Goal: Task Accomplishment & Management: Complete application form

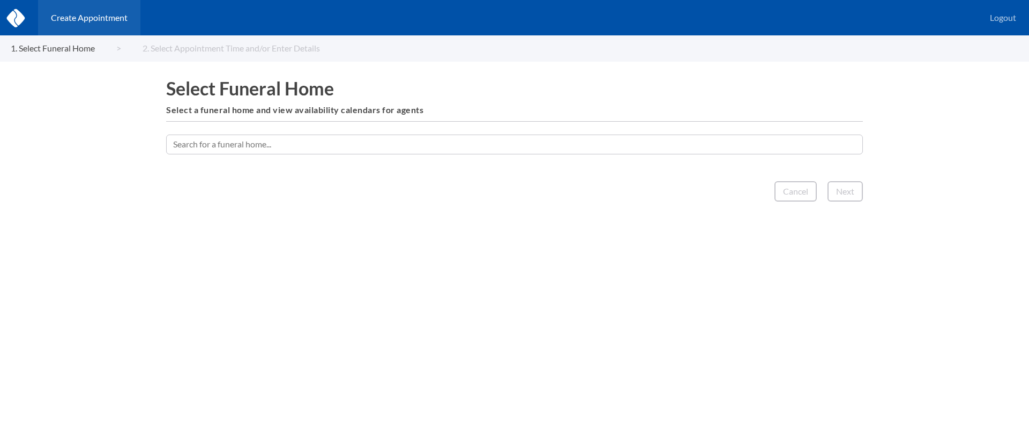
click at [550, 147] on input "text" at bounding box center [514, 144] width 697 height 19
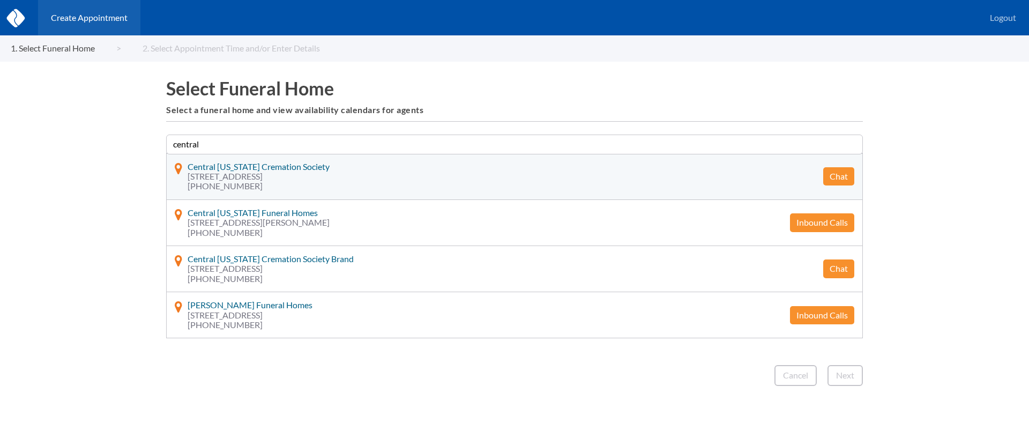
type input "central"
click at [838, 178] on button "Chat" at bounding box center [838, 176] width 31 height 18
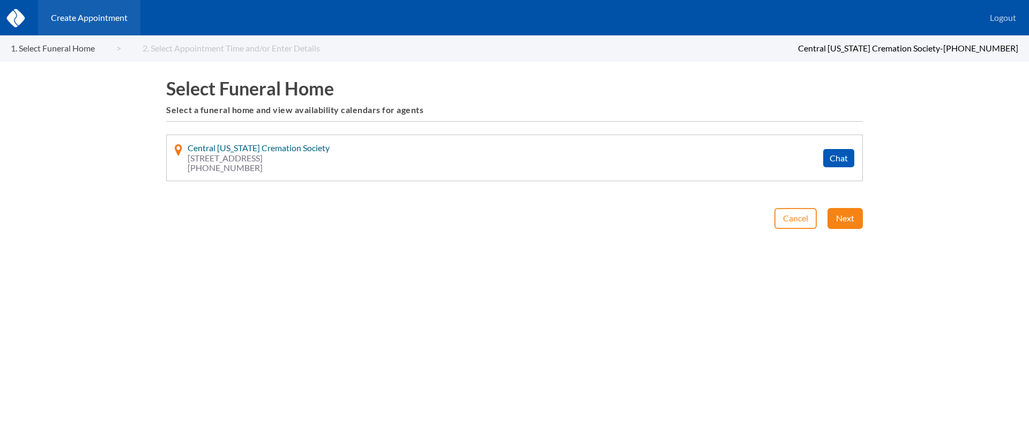
click at [841, 223] on button "Next" at bounding box center [844, 218] width 35 height 20
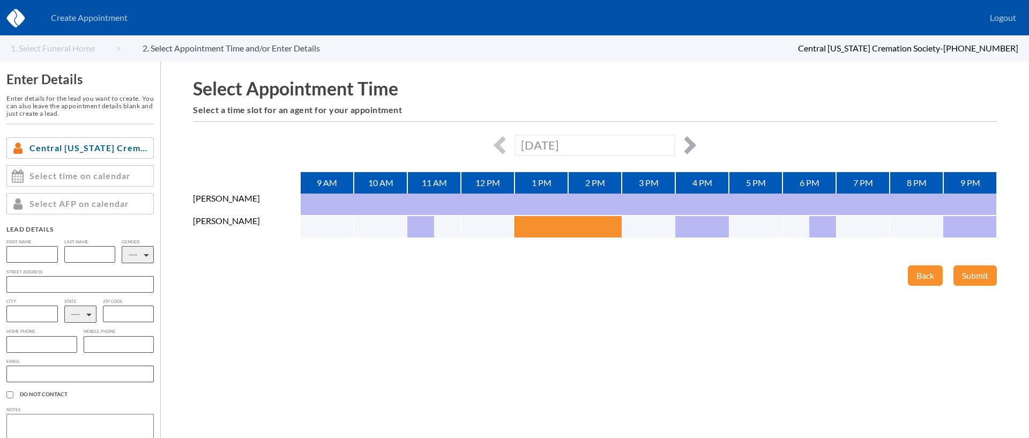
click at [684, 142] on button "button" at bounding box center [687, 145] width 18 height 18
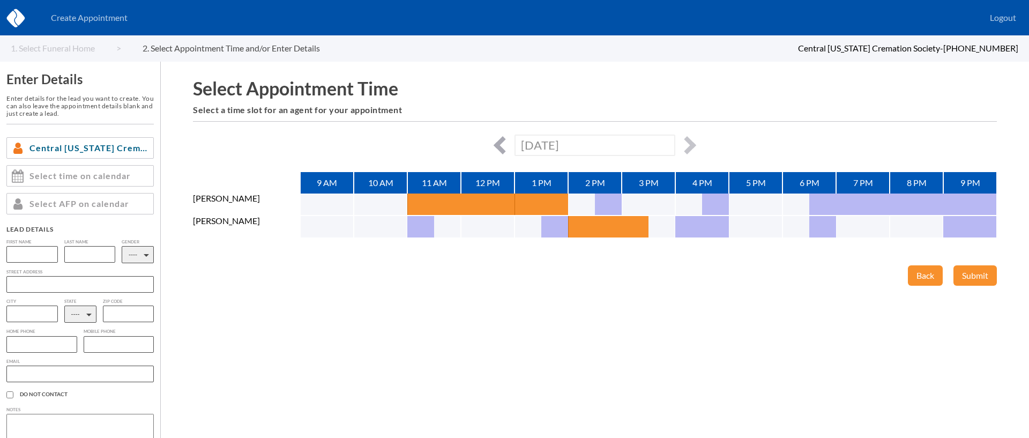
click at [499, 141] on button "button" at bounding box center [503, 145] width 18 height 18
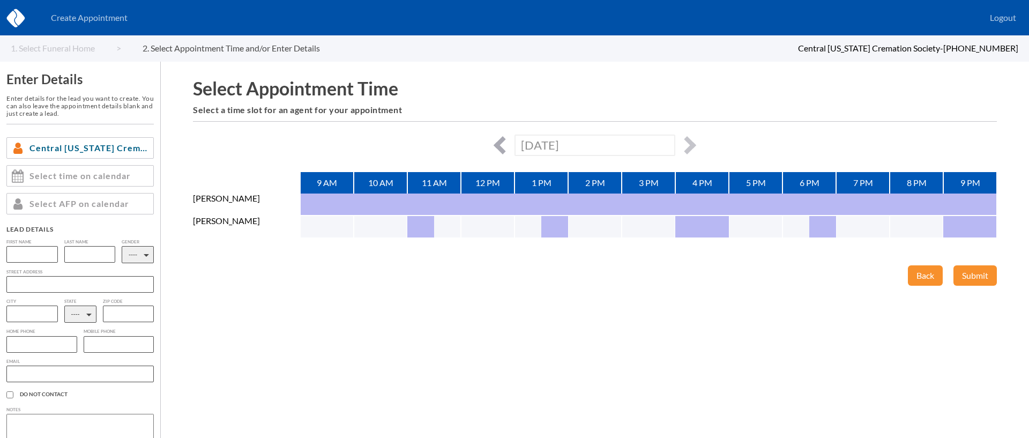
click at [499, 141] on button "button" at bounding box center [503, 145] width 18 height 18
click at [495, 144] on button "button" at bounding box center [503, 145] width 18 height 18
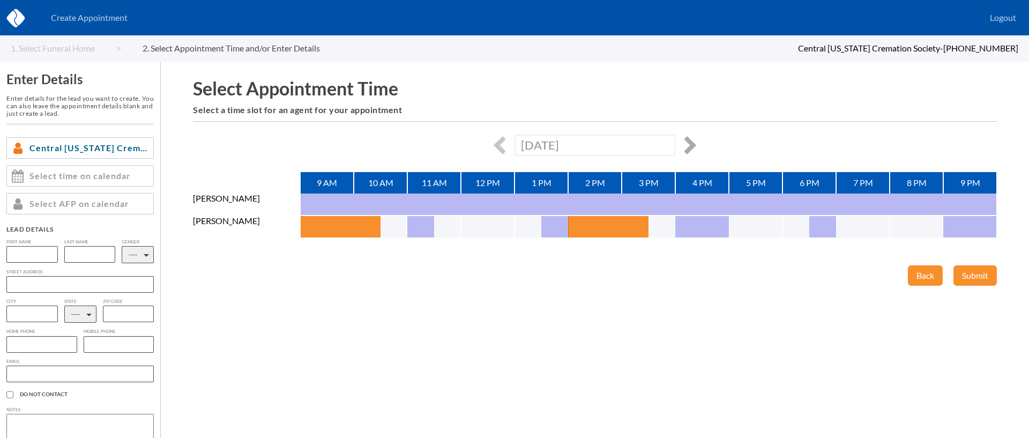
click at [684, 147] on button "button" at bounding box center [687, 145] width 18 height 18
type input "[DATE]"
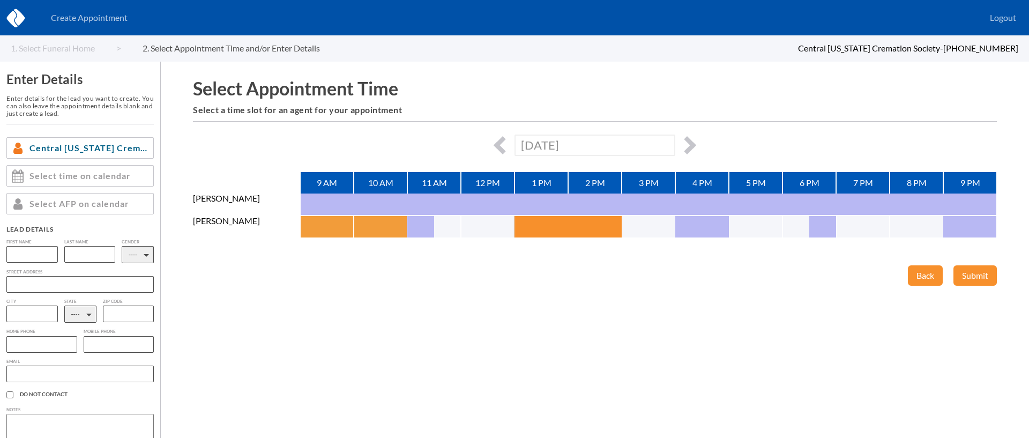
click at [313, 224] on button "button" at bounding box center [313, 226] width 27 height 21
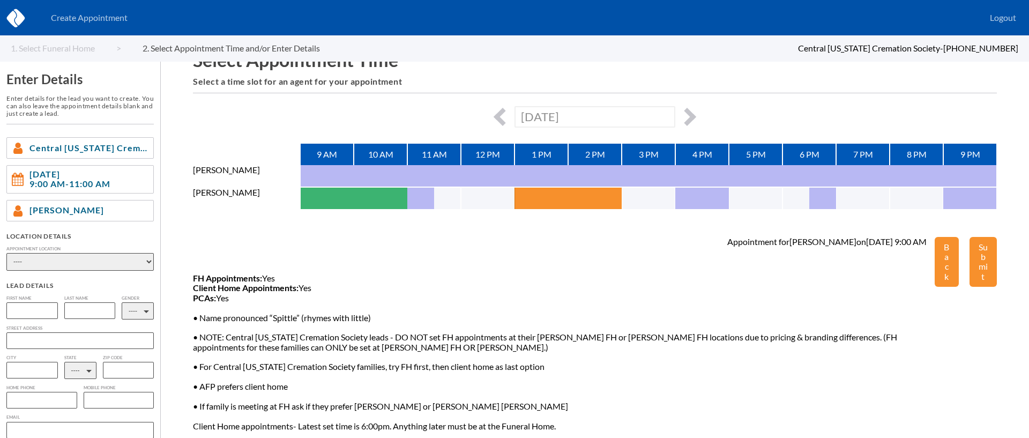
scroll to position [38, 0]
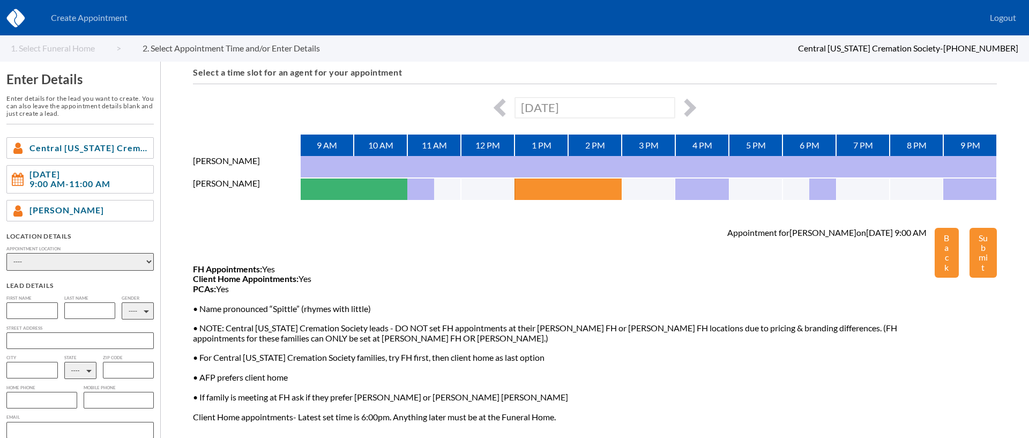
click at [128, 266] on select "---- Phone Consultation [PERSON_NAME] Funeral Home Inc [PERSON_NAME] Funeral Ho…" at bounding box center [79, 262] width 147 height 18
click at [127, 260] on select "---- Phone Consultation [PERSON_NAME] Funeral Home Inc [PERSON_NAME] Funeral Ho…" at bounding box center [79, 262] width 147 height 18
select select "client_home"
click at [6, 253] on select "---- Phone Consultation [PERSON_NAME] Funeral Home Inc [PERSON_NAME] Funeral Ho…" at bounding box center [79, 262] width 147 height 18
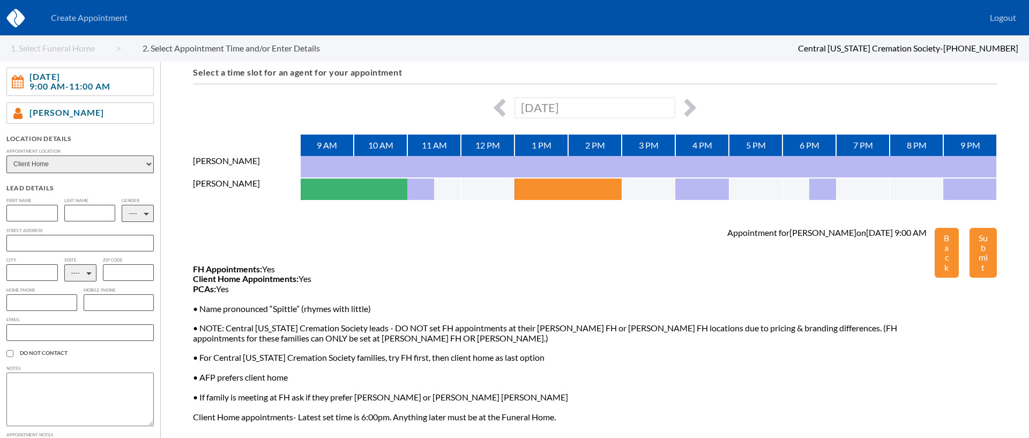
scroll to position [98, 0]
click at [46, 218] on input "text" at bounding box center [31, 212] width 51 height 17
type input "[PERSON_NAME]"
click at [78, 210] on input "text" at bounding box center [89, 212] width 51 height 17
type input "[PERSON_NAME]"
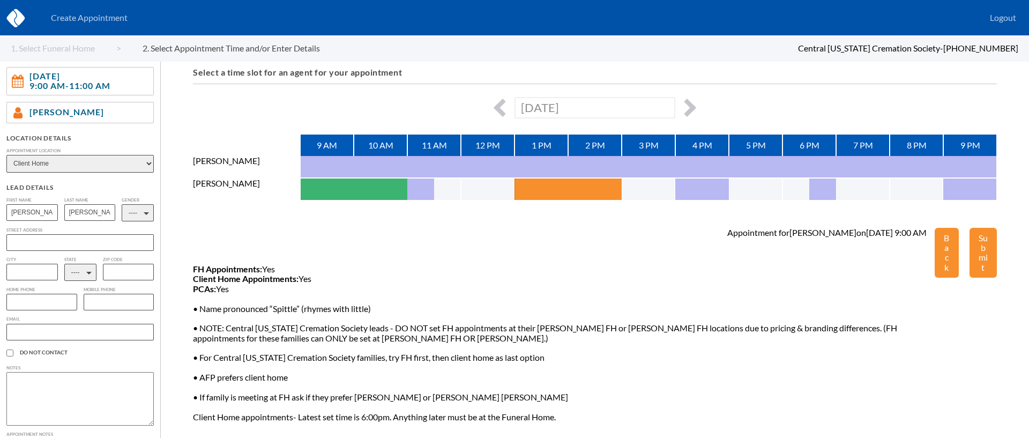
click at [44, 302] on input "text" at bounding box center [41, 302] width 71 height 17
paste input "7174516130"
type input "7174516130"
click at [79, 274] on select "---- AL AK AZ AR CA CO [GEOGRAPHIC_DATA] DE DC [GEOGRAPHIC_DATA] [GEOGRAPHIC_DA…" at bounding box center [80, 272] width 32 height 17
select select "PA"
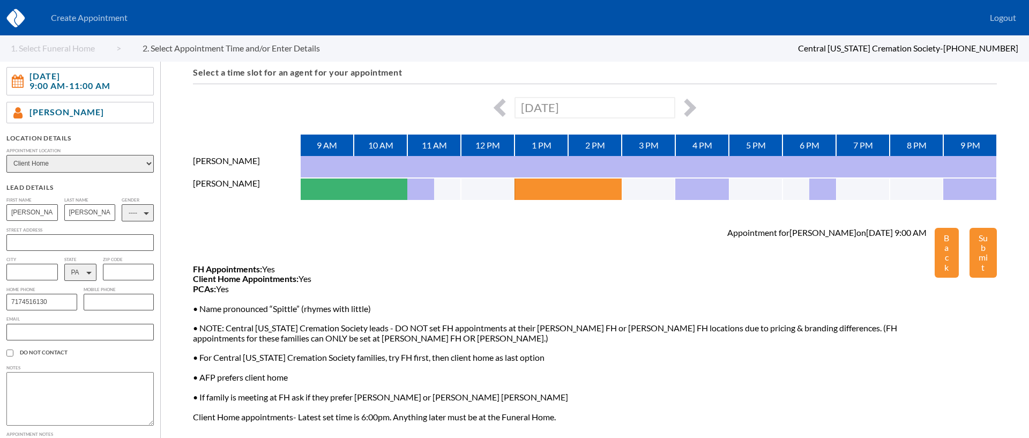
click at [64, 265] on select "---- AL AK AZ AR CA CO [GEOGRAPHIC_DATA] DE DC [GEOGRAPHIC_DATA] [GEOGRAPHIC_DA…" at bounding box center [80, 272] width 32 height 17
paste input "[EMAIL_ADDRESS][DOMAIN_NAME]"
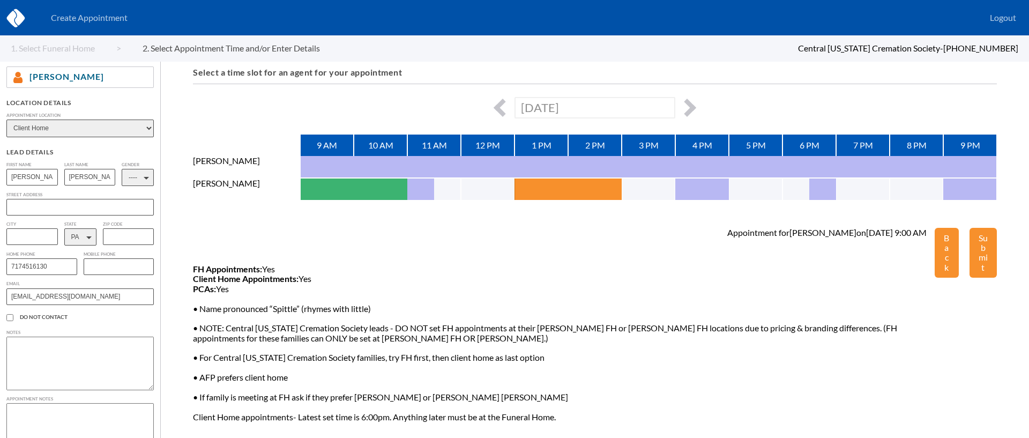
scroll to position [143, 0]
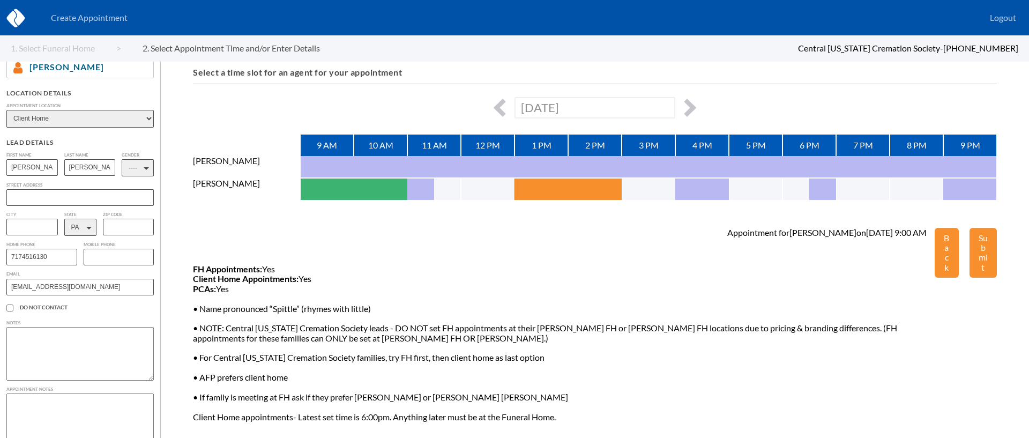
type input "[EMAIL_ADDRESS][DOMAIN_NAME]"
click at [65, 199] on input "text" at bounding box center [79, 197] width 147 height 17
paste input "[STREET_ADDRESS][PERSON_NAME]"
type input "[STREET_ADDRESS][PERSON_NAME]"
click at [34, 228] on input "text" at bounding box center [31, 227] width 51 height 17
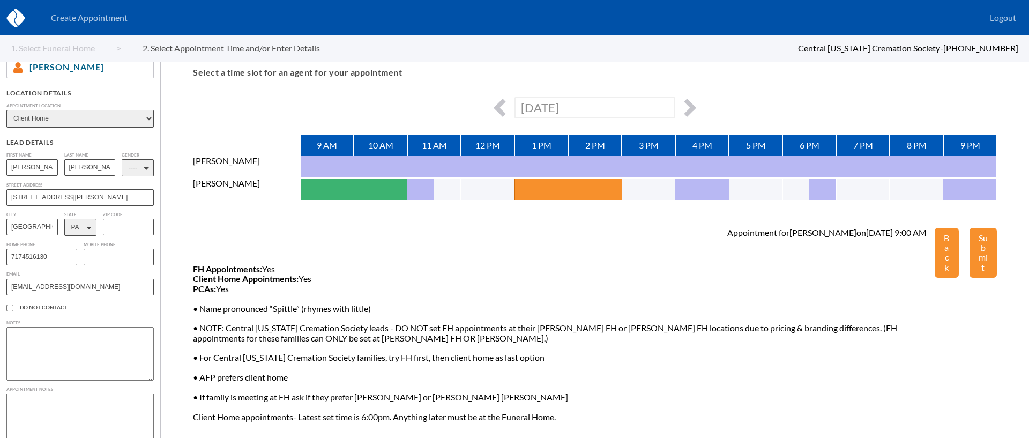
type input "[GEOGRAPHIC_DATA]"
click at [126, 231] on input "text" at bounding box center [128, 227] width 51 height 17
paste input "17331"
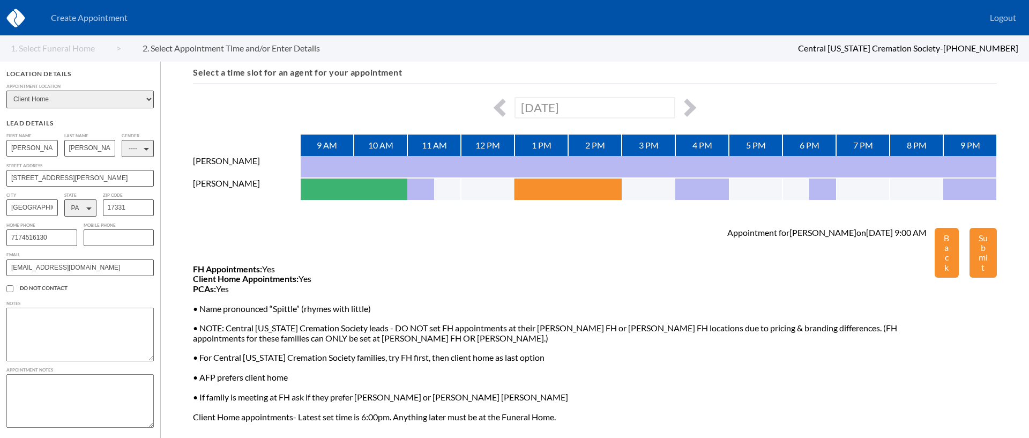
scroll to position [166, 0]
type input "17331"
click at [83, 391] on textarea at bounding box center [79, 401] width 147 height 54
type textarea "[PERSON_NAME] is looking into prepaying for her cremation plans"
click at [988, 250] on button "Submit" at bounding box center [982, 253] width 27 height 50
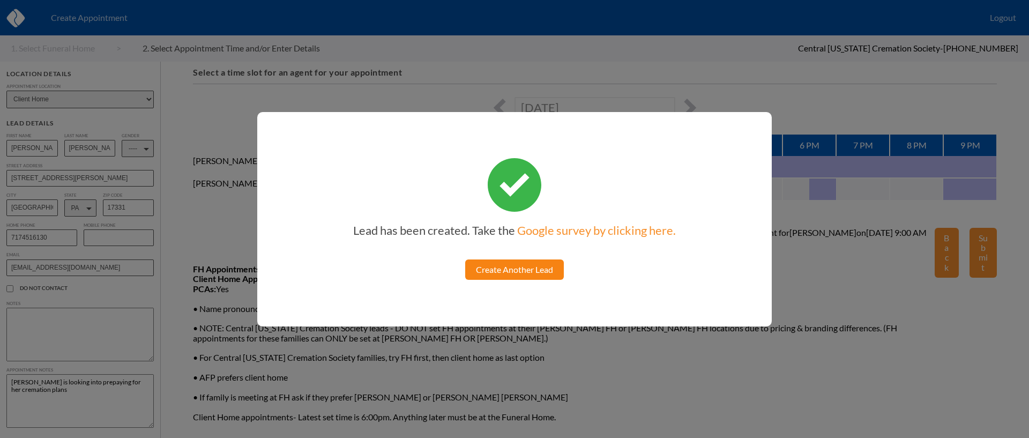
click at [530, 267] on link "Create Another Lead" at bounding box center [514, 269] width 99 height 20
